Goal: Navigation & Orientation: Find specific page/section

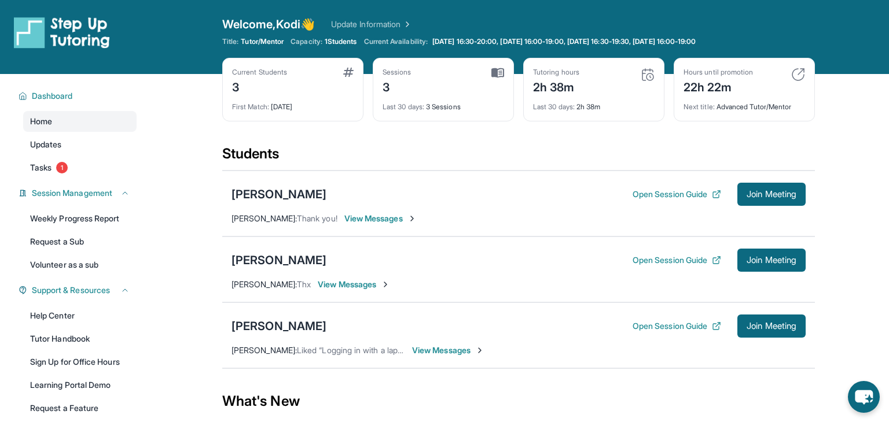
click at [374, 176] on div "Stephen Varentsov Open Session Guide Join Meeting Oksana Varentsova : Thank you…" at bounding box center [518, 204] width 593 height 66
click at [703, 193] on button "Open Session Guide" at bounding box center [676, 195] width 89 height 12
click at [295, 188] on div "[PERSON_NAME]" at bounding box center [278, 194] width 95 height 16
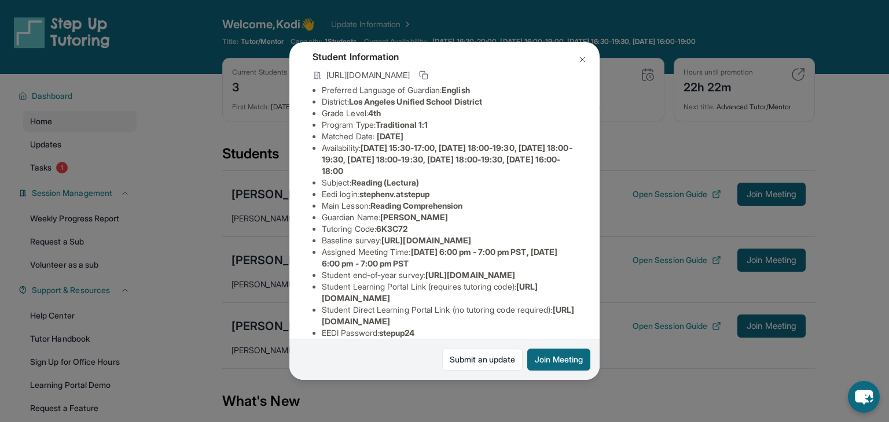
scroll to position [64, 2]
drag, startPoint x: 363, startPoint y: 195, endPoint x: 438, endPoint y: 193, distance: 75.2
click at [438, 193] on li "Eedi login : stephenv.atstepup" at bounding box center [449, 195] width 255 height 12
copy span "stephenv.atstepup"
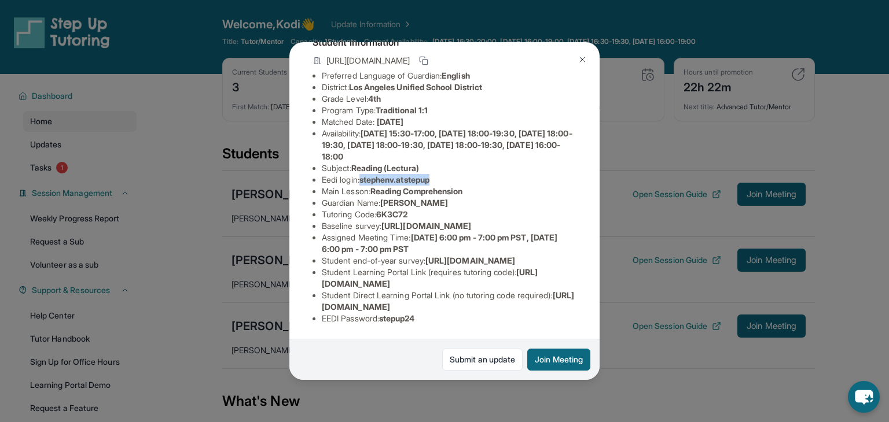
scroll to position [160, 0]
drag, startPoint x: 383, startPoint y: 320, endPoint x: 414, endPoint y: 319, distance: 31.3
click at [414, 319] on li "EEDI Password : stepup24" at bounding box center [449, 319] width 255 height 12
click at [427, 318] on li "EEDI Password : stepup24" at bounding box center [449, 319] width 255 height 12
drag, startPoint x: 423, startPoint y: 317, endPoint x: 384, endPoint y: 321, distance: 39.0
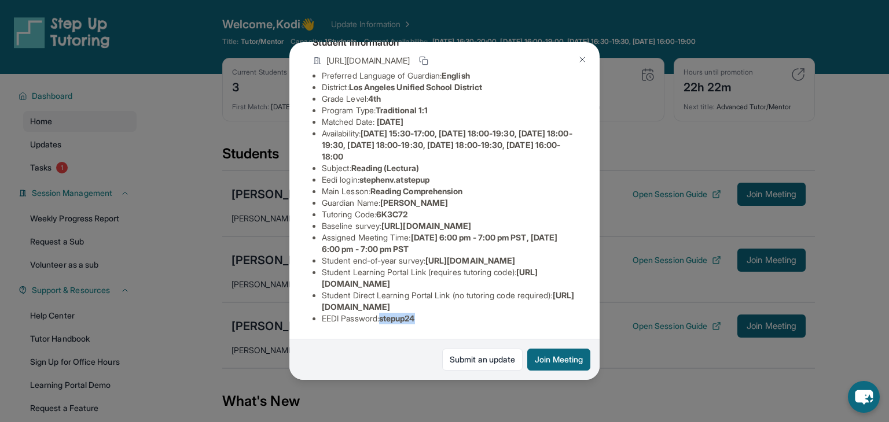
click at [384, 321] on li "EEDI Password : stepup24" at bounding box center [449, 319] width 255 height 12
copy span "stepup24"
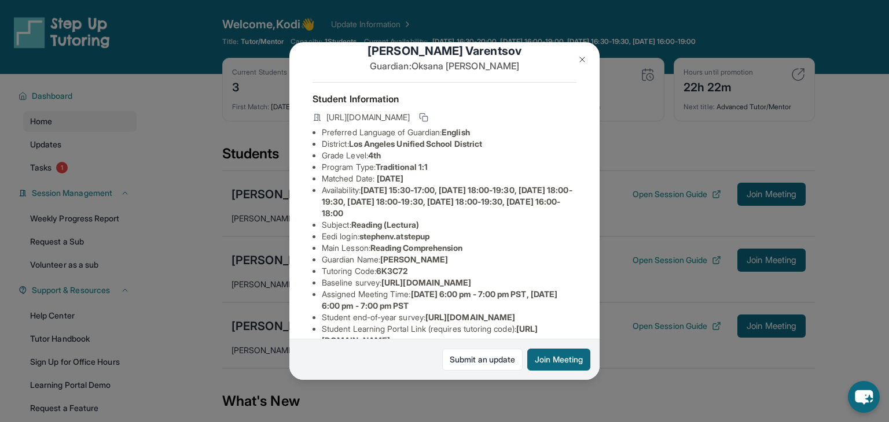
scroll to position [0, 0]
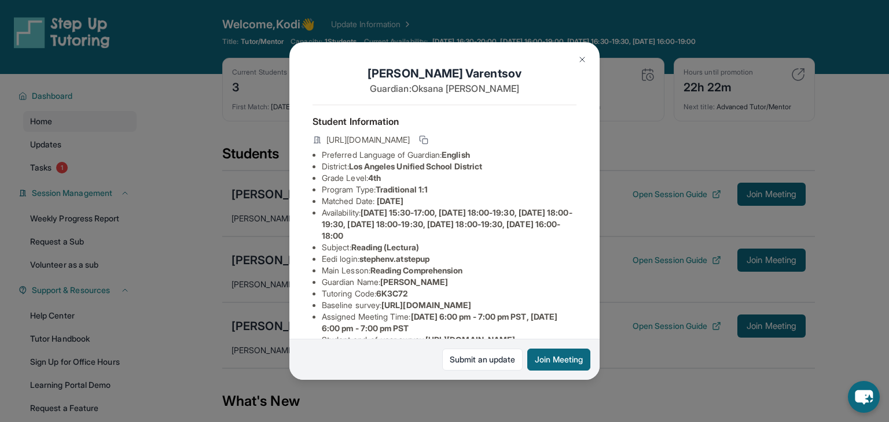
click at [577, 58] on img at bounding box center [581, 59] width 9 height 9
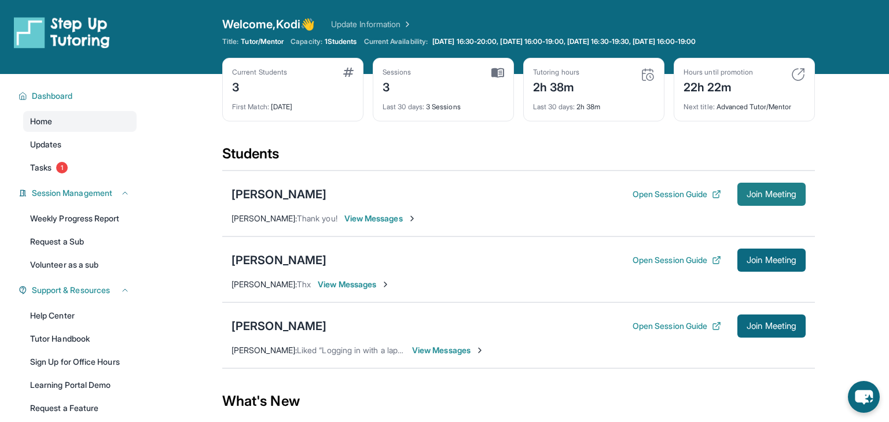
click at [762, 198] on span "Join Meeting" at bounding box center [771, 194] width 50 height 7
click at [257, 187] on div "[PERSON_NAME]" at bounding box center [278, 194] width 95 height 16
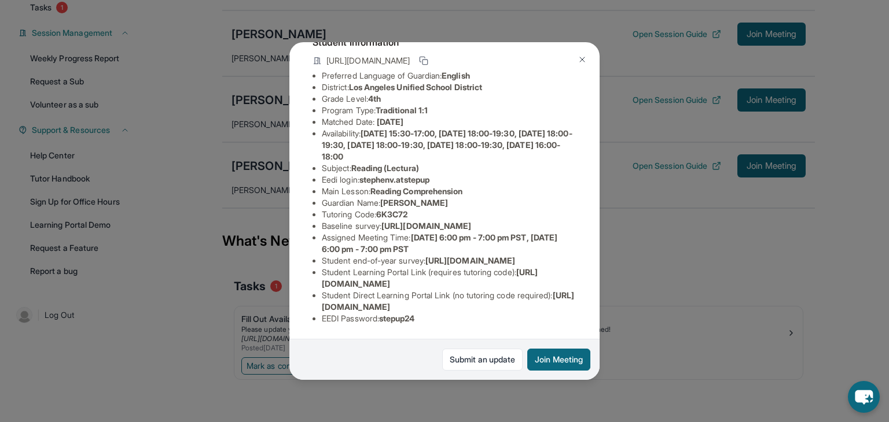
scroll to position [160, 0]
drag, startPoint x: 323, startPoint y: 308, endPoint x: 571, endPoint y: 299, distance: 247.8
click at [571, 299] on li "Student Direct Learning Portal Link (no tutoring code required) : https://stude…" at bounding box center [449, 301] width 255 height 23
click at [355, 286] on span "https://student-portal.stepuptutoring.org/student" at bounding box center [430, 277] width 216 height 21
drag, startPoint x: 320, startPoint y: 282, endPoint x: 533, endPoint y: 282, distance: 212.9
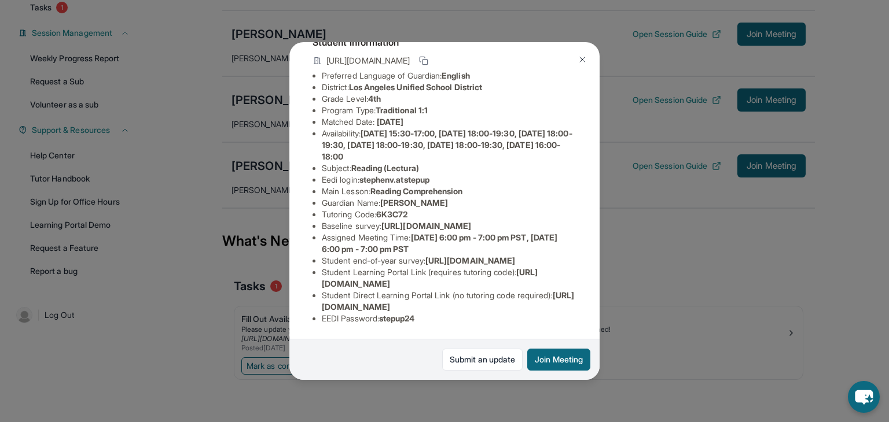
click at [533, 282] on ul "Preferred Language of Guardian: English District: Los Angeles Unified School Di…" at bounding box center [444, 197] width 264 height 255
copy span "https://student-portal.stepuptutoring.org/student"
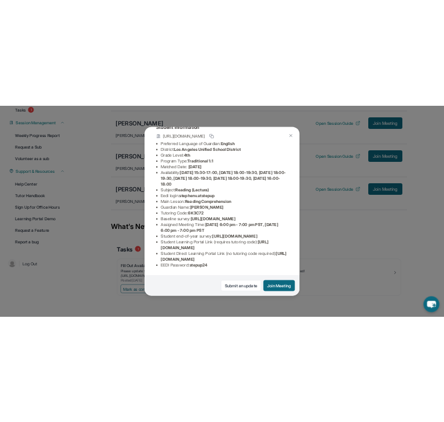
scroll to position [207, 0]
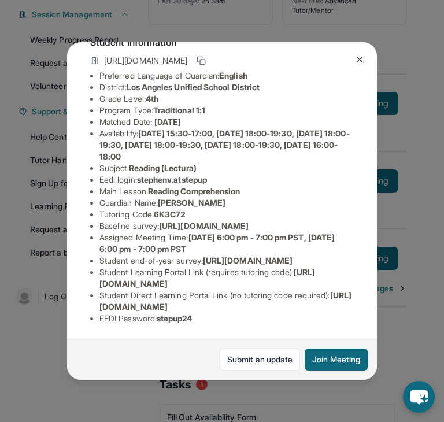
click at [203, 261] on span "https://airtable.com/apprlfn8WjpjBUn2G/shrlTUKpjWEbXdPga?prefill_Type%20of%20Fo…" at bounding box center [248, 261] width 90 height 10
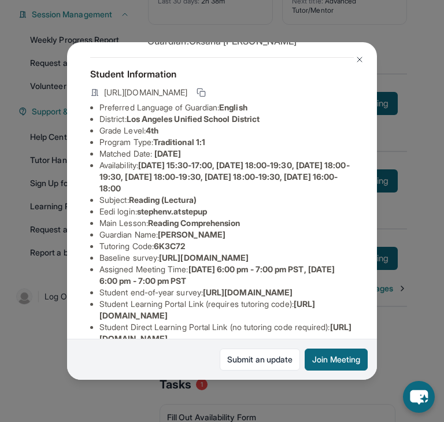
scroll to position [46, 0]
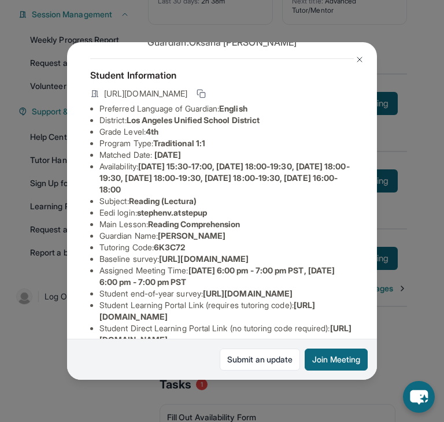
click at [362, 60] on img at bounding box center [359, 59] width 9 height 9
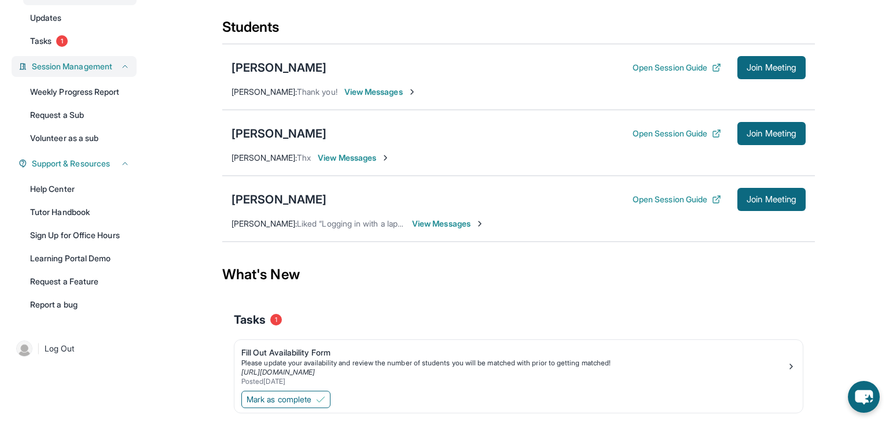
scroll to position [126, 0]
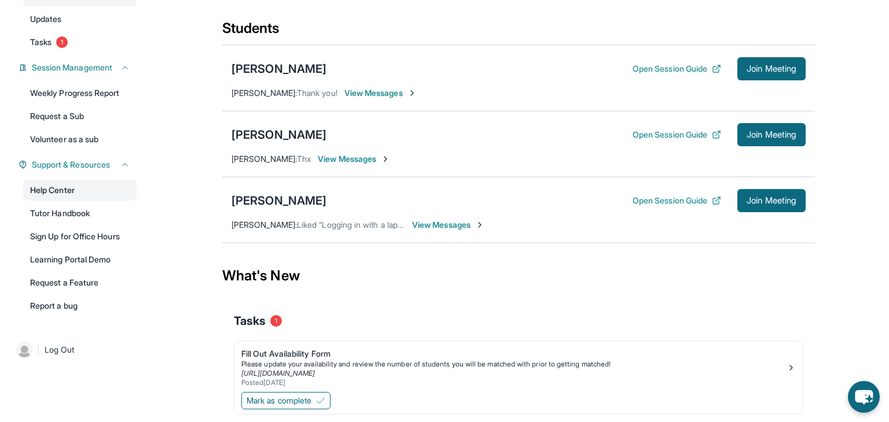
click at [61, 194] on link "Help Center" at bounding box center [79, 190] width 113 height 21
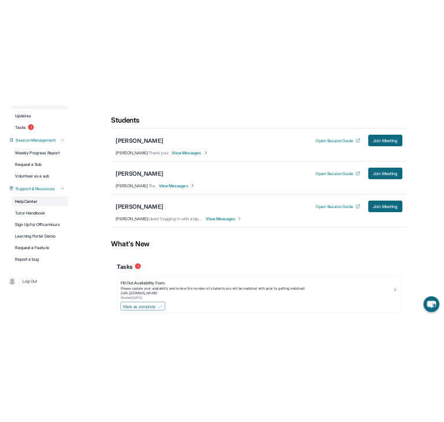
scroll to position [172, 0]
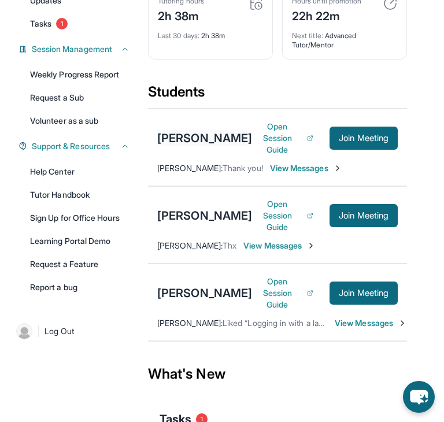
drag, startPoint x: 155, startPoint y: 144, endPoint x: 214, endPoint y: 162, distance: 61.1
click at [214, 162] on div "Stephen Varentsov Open Session Guide Join Meeting Oksana Varentsova : Thank you…" at bounding box center [277, 148] width 259 height 78
copy div "[PERSON_NAME]"
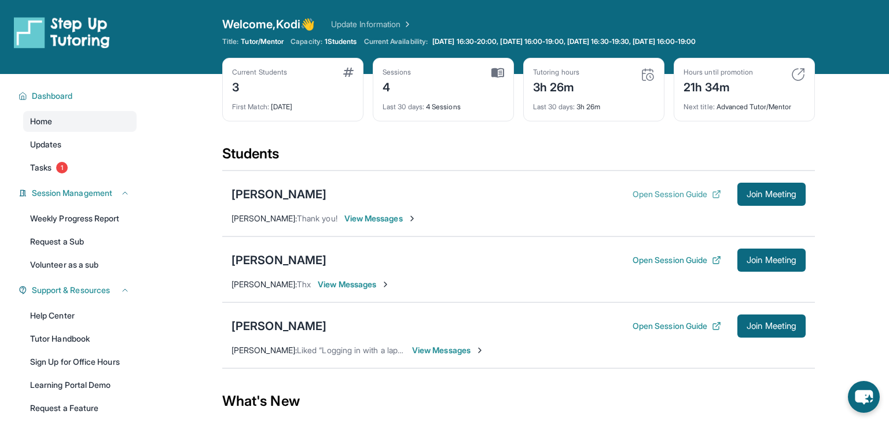
click at [671, 190] on button "Open Session Guide" at bounding box center [676, 195] width 89 height 12
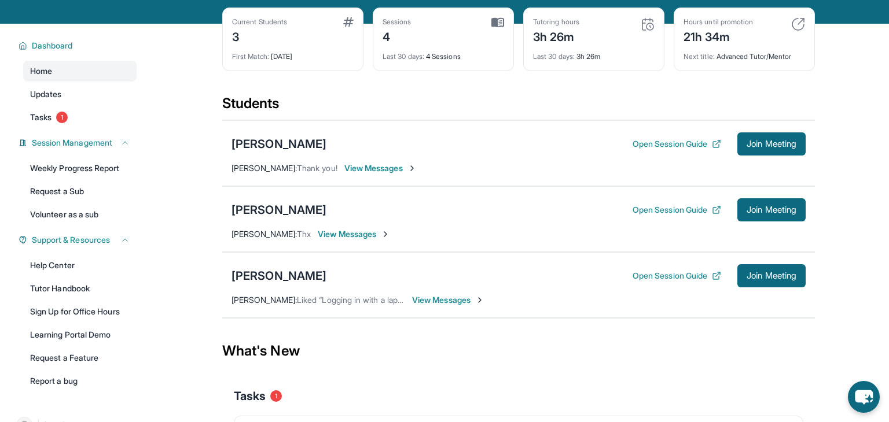
scroll to position [53, 0]
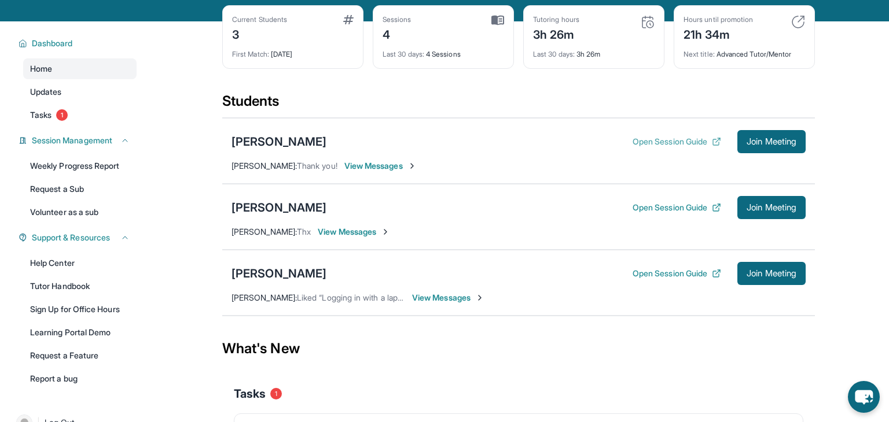
click at [665, 146] on button "Open Session Guide" at bounding box center [676, 142] width 89 height 12
click at [680, 205] on button "Open Session Guide" at bounding box center [676, 208] width 89 height 12
click at [643, 269] on button "Open Session Guide" at bounding box center [676, 274] width 89 height 12
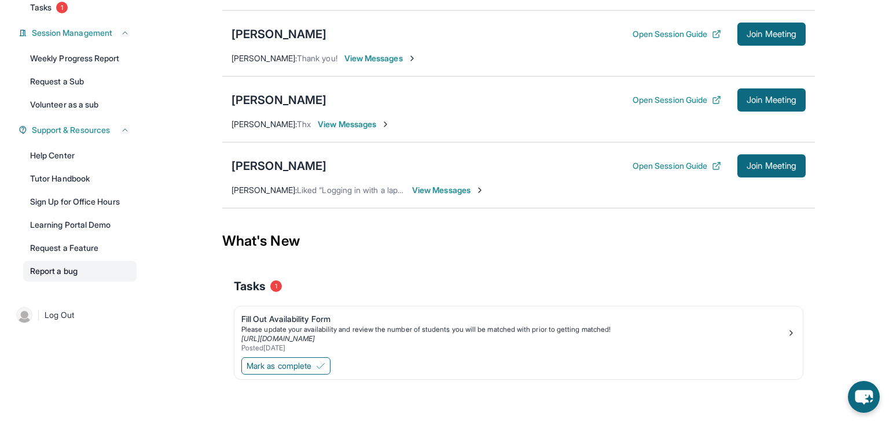
scroll to position [160, 0]
click at [301, 363] on span "Mark as complete" at bounding box center [279, 367] width 65 height 12
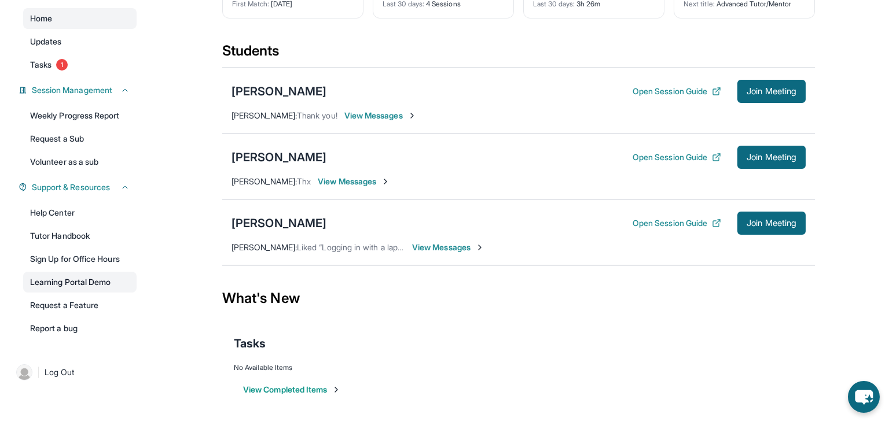
click at [65, 286] on link "Learning Portal Demo" at bounding box center [79, 282] width 113 height 21
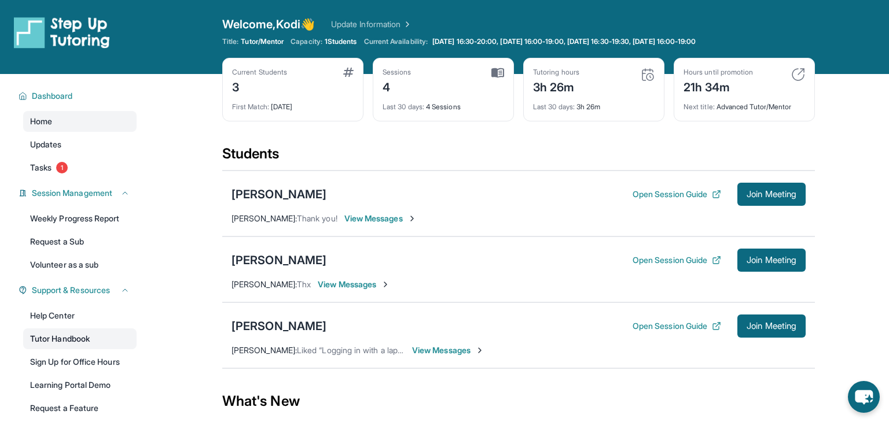
scroll to position [2, 0]
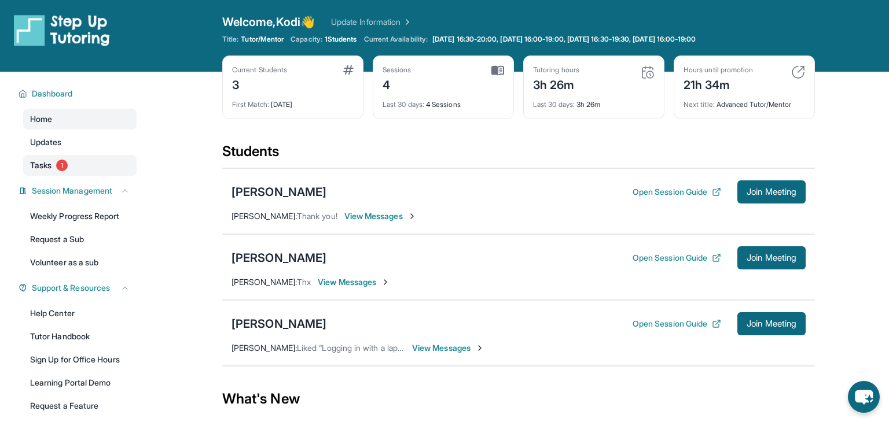
click at [89, 174] on link "Tasks 1" at bounding box center [79, 165] width 113 height 21
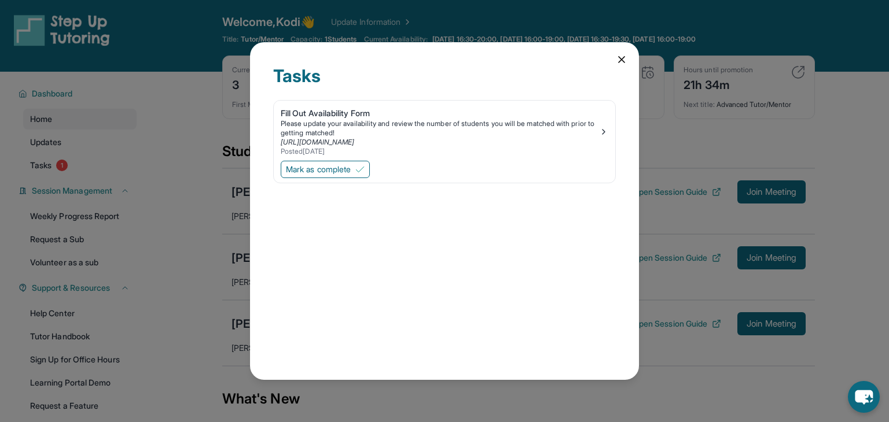
click at [613, 60] on div "Tasks Fill Out Availability Form Please update your availability and review the…" at bounding box center [444, 211] width 389 height 338
click at [601, 131] on img at bounding box center [603, 131] width 9 height 9
click at [625, 60] on icon at bounding box center [622, 60] width 12 height 12
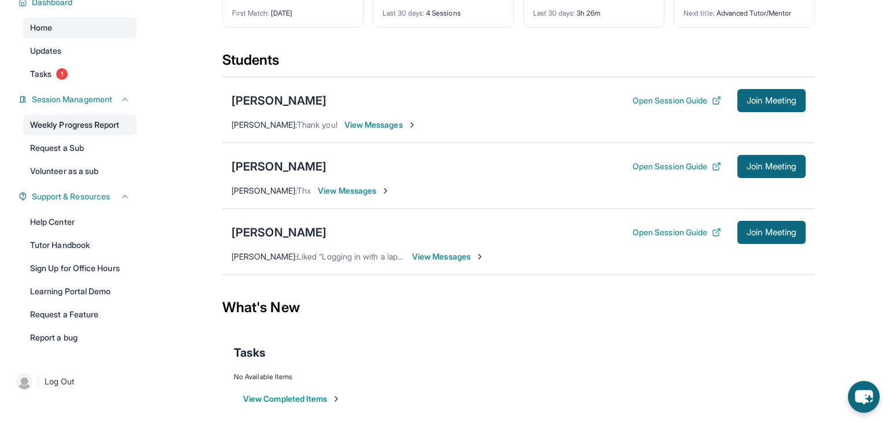
scroll to position [103, 0]
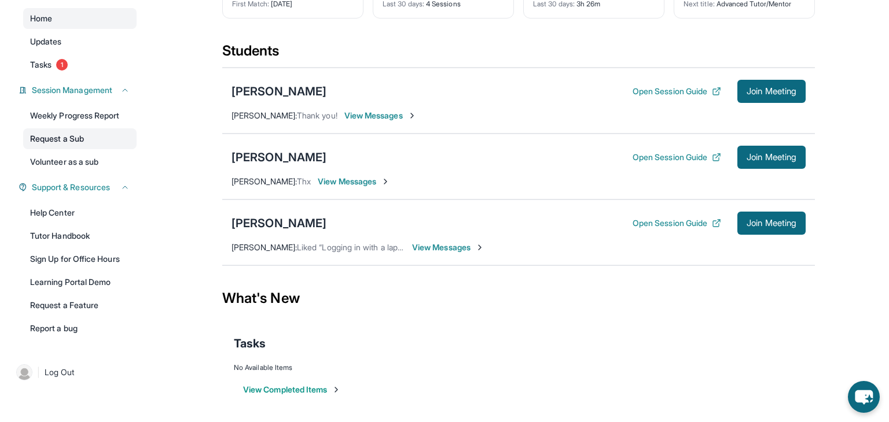
click at [84, 144] on link "Request a Sub" at bounding box center [79, 138] width 113 height 21
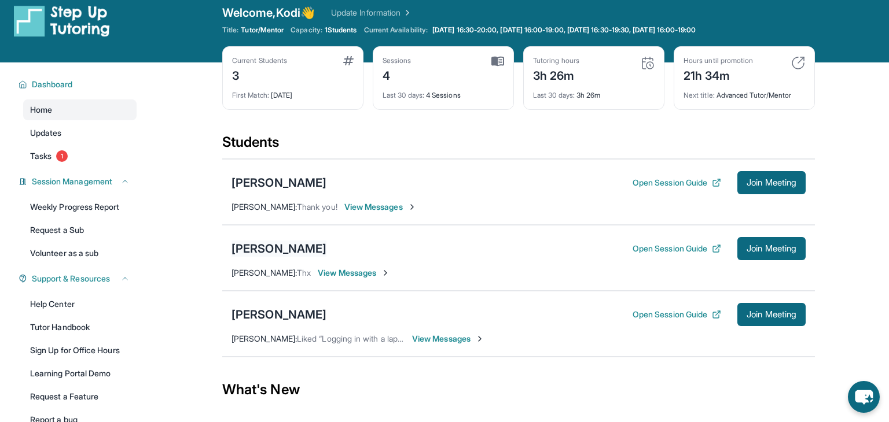
scroll to position [0, 0]
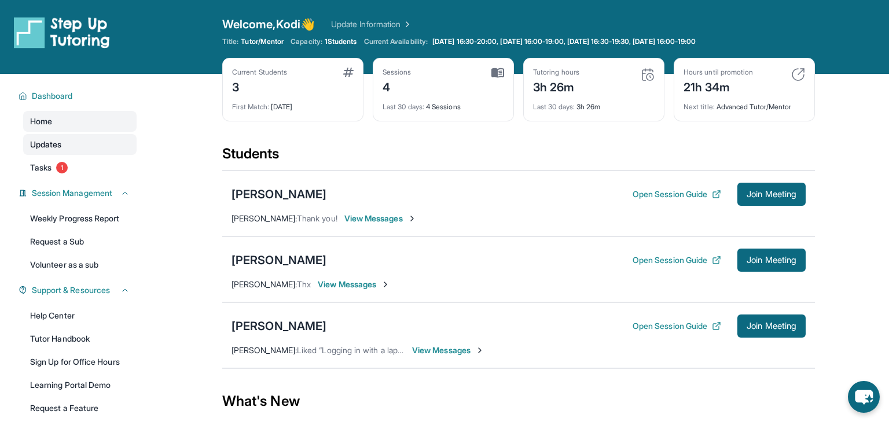
click at [64, 140] on link "Updates" at bounding box center [79, 144] width 113 height 21
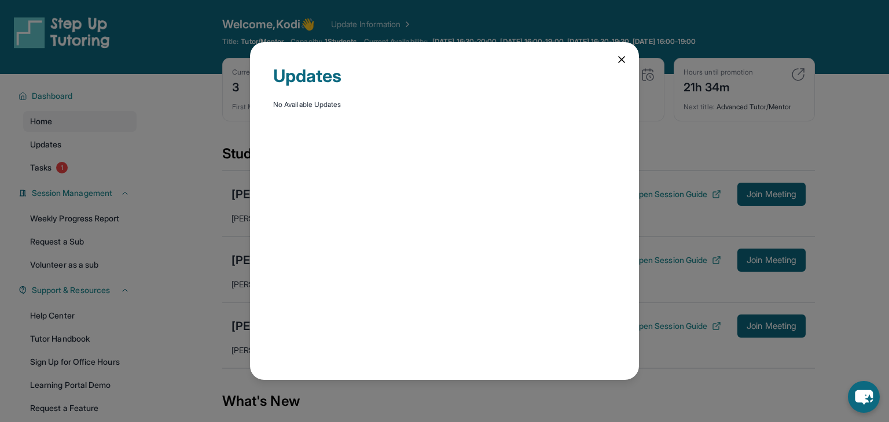
click at [622, 61] on icon at bounding box center [622, 60] width 6 height 6
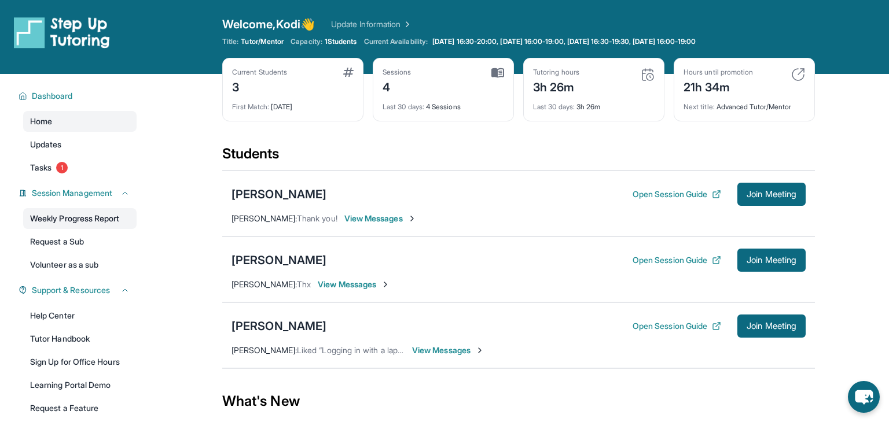
click at [85, 215] on link "Weekly Progress Report" at bounding box center [79, 218] width 113 height 21
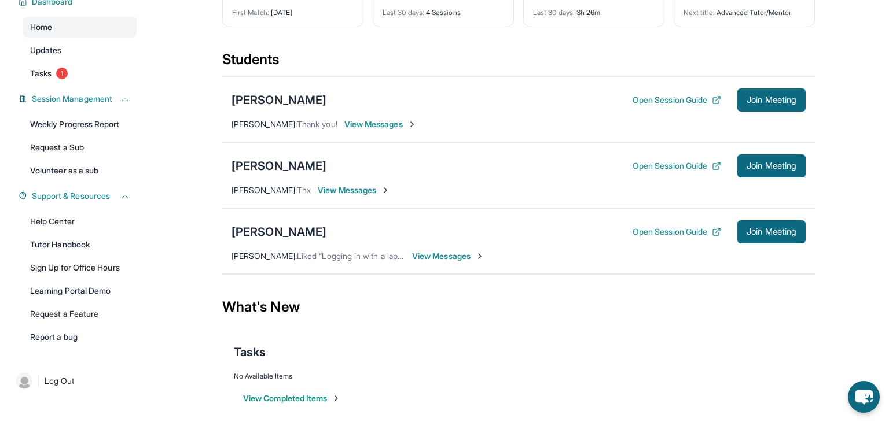
scroll to position [103, 0]
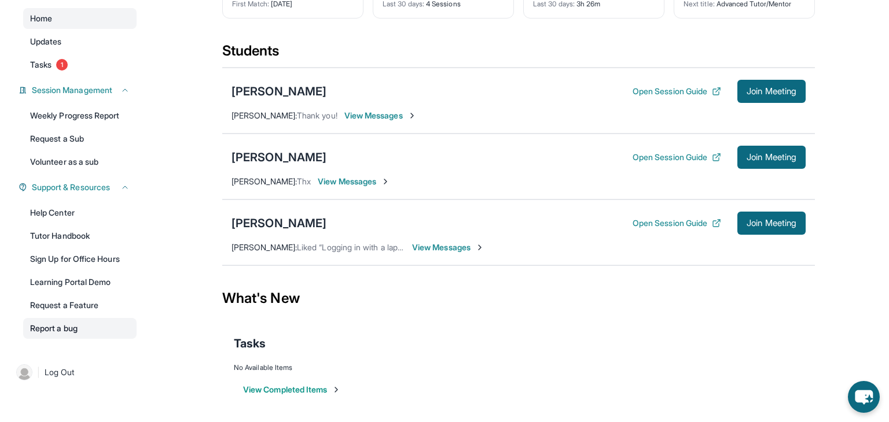
click at [76, 329] on link "Report a bug" at bounding box center [79, 328] width 113 height 21
click at [669, 86] on button "Open Session Guide" at bounding box center [676, 92] width 89 height 12
click at [53, 216] on link "Help Center" at bounding box center [79, 213] width 113 height 21
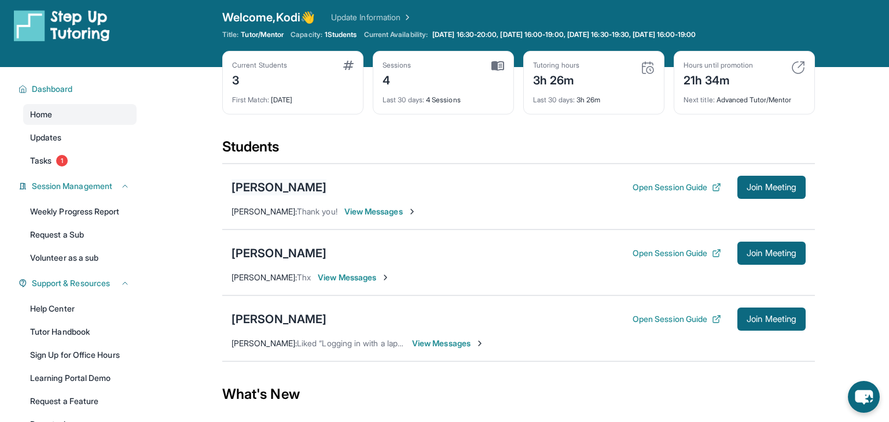
scroll to position [0, 0]
